Goal: Check status

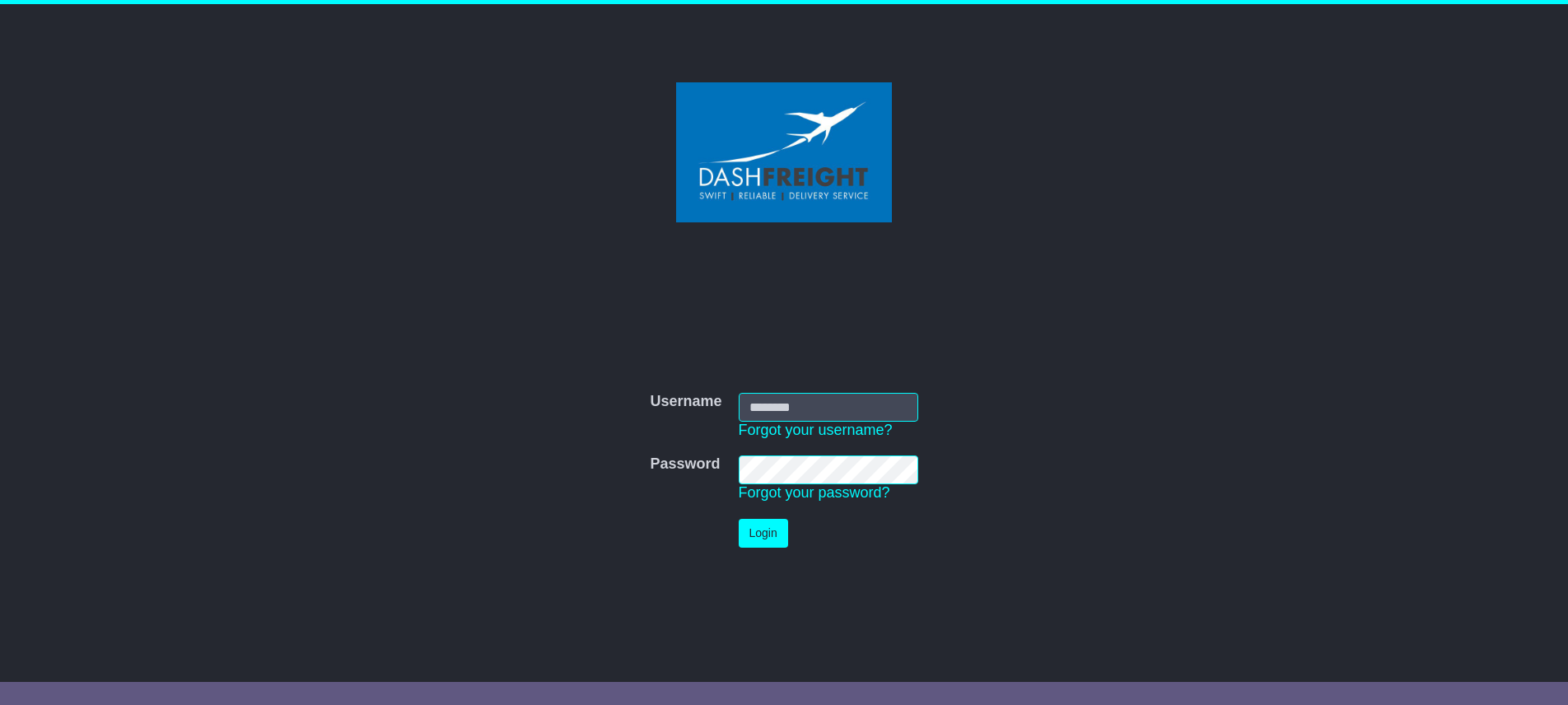
click at [838, 399] on input "Username" at bounding box center [828, 407] width 179 height 29
type input "**********"
click at [771, 525] on button "Login" at bounding box center [763, 532] width 49 height 29
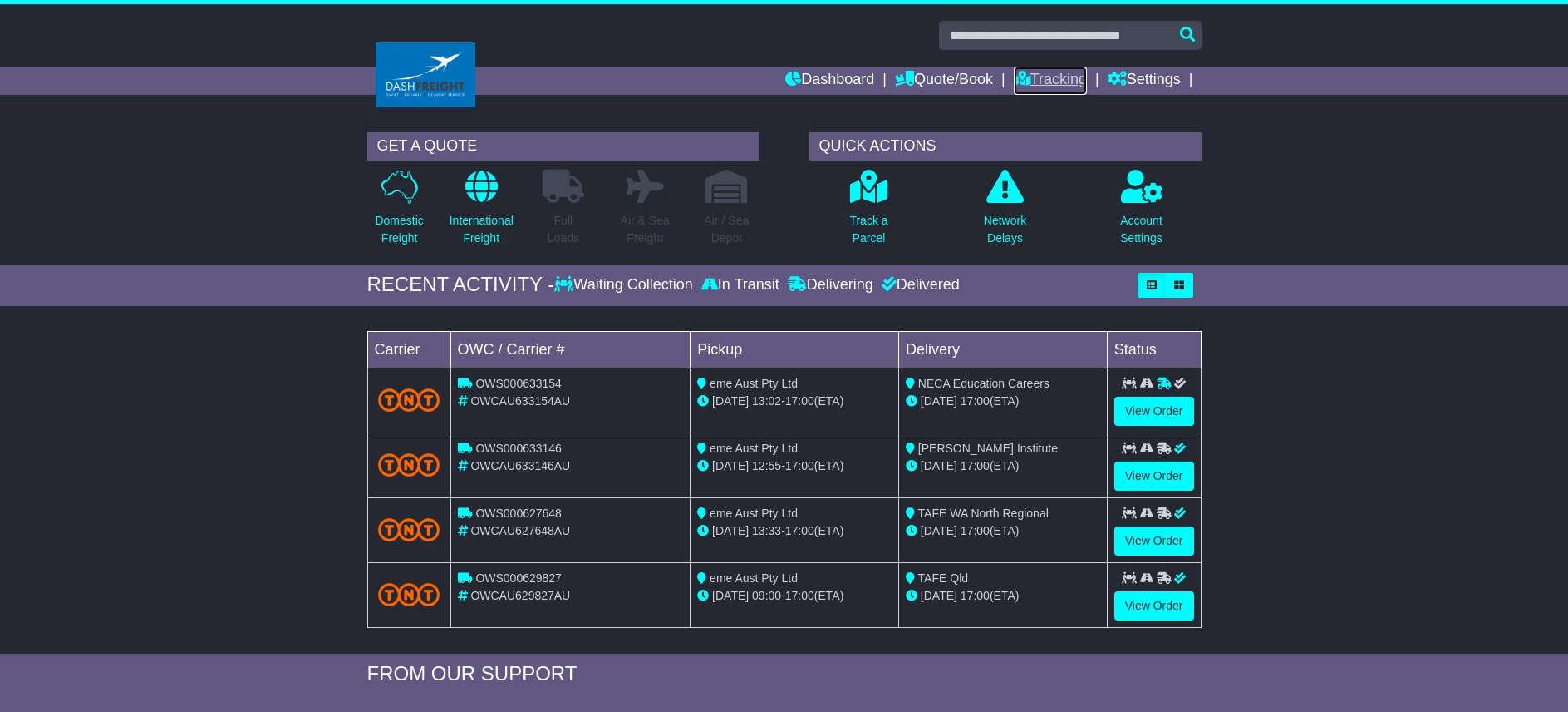
click at [1057, 80] on link "Tracking" at bounding box center [1050, 81] width 73 height 29
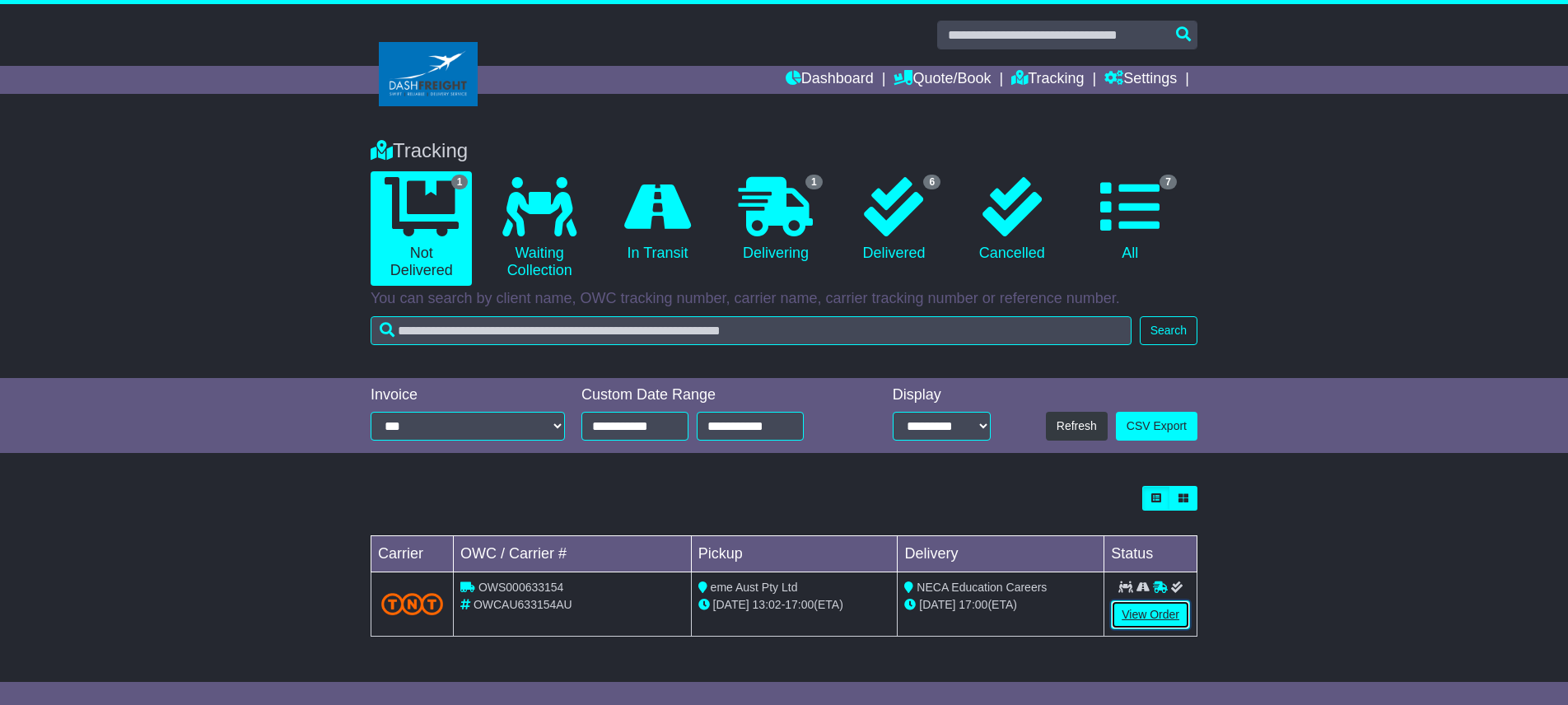
click at [1162, 610] on link "View Order" at bounding box center [1150, 614] width 79 height 29
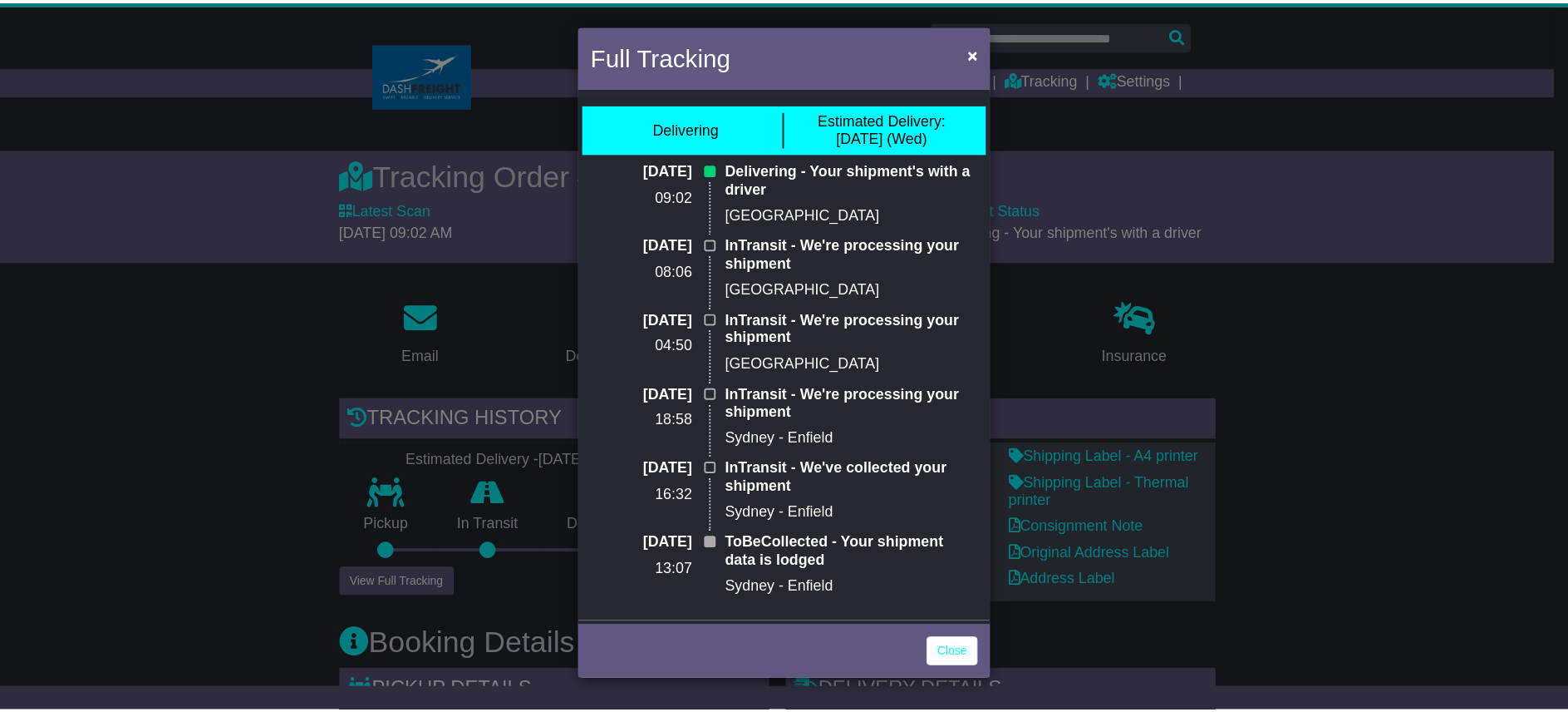
scroll to position [85, 0]
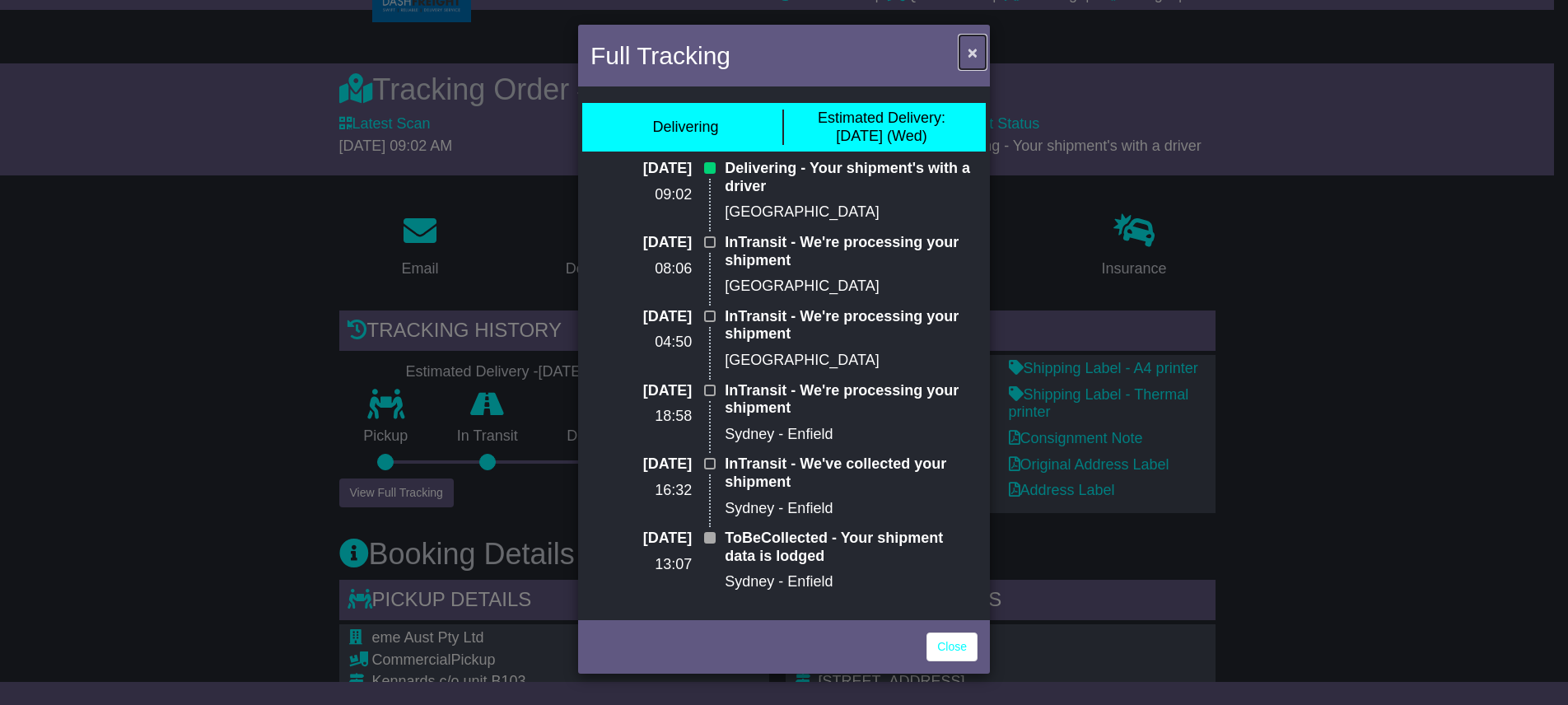
click at [968, 44] on span "×" at bounding box center [973, 52] width 10 height 19
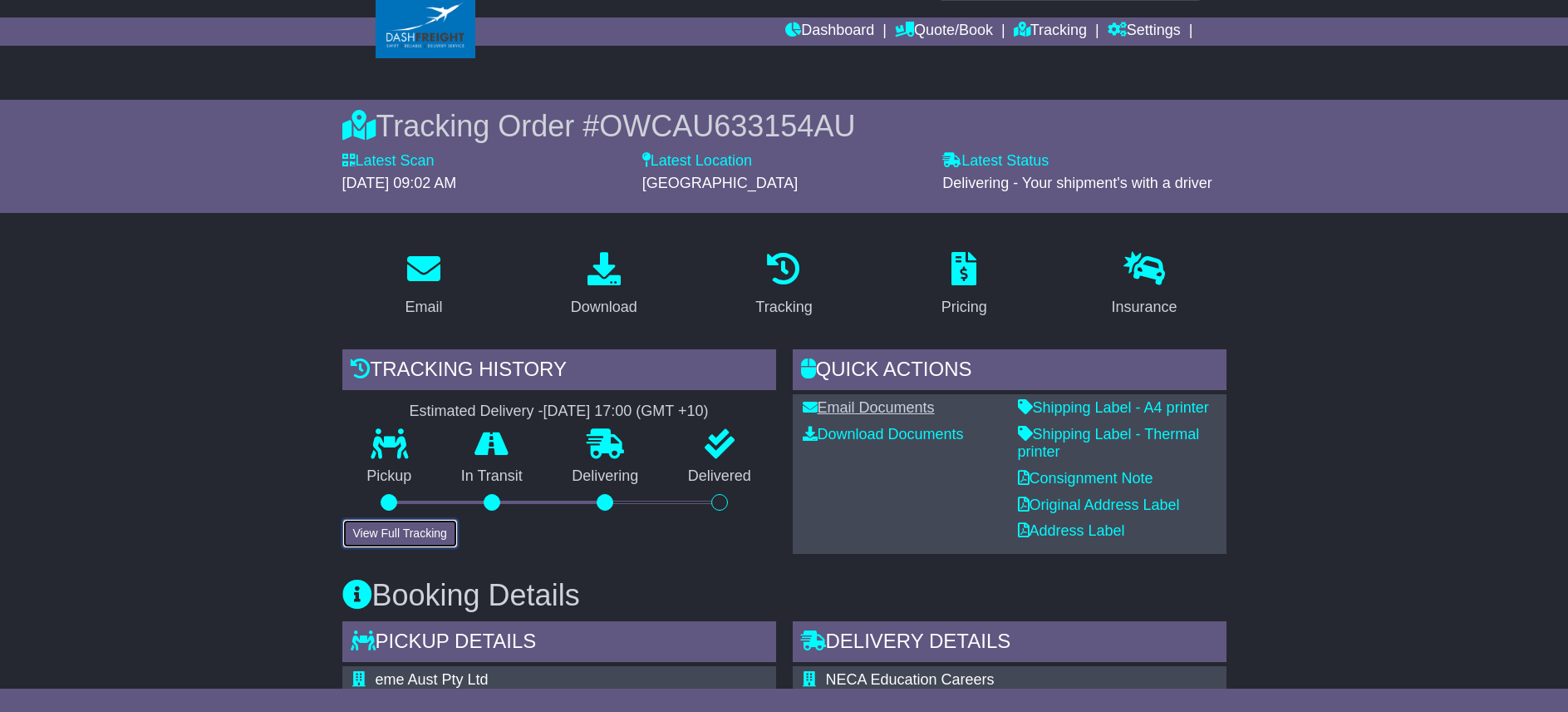
scroll to position [0, 0]
